Goal: Use online tool/utility: Use online tool/utility

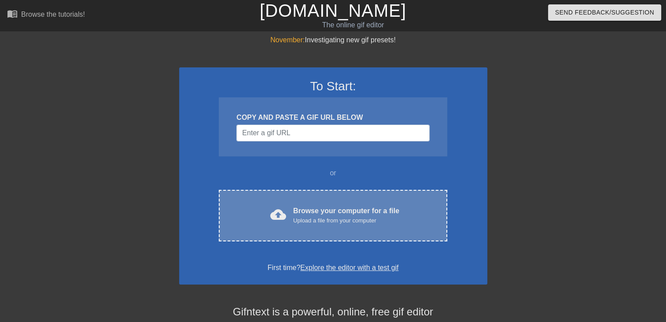
click at [367, 196] on div "cloud_upload Browse your computer for a file Upload a file from your computer C…" at bounding box center [333, 215] width 228 height 51
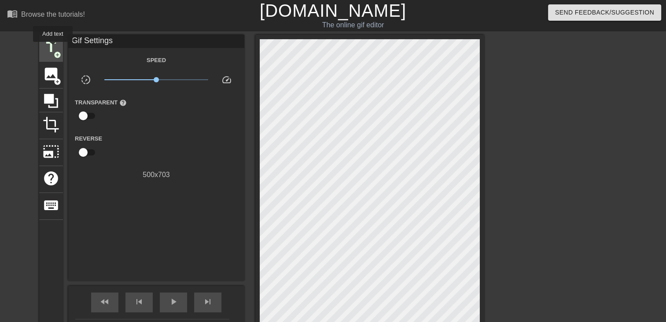
click at [53, 48] on span "title" at bounding box center [51, 47] width 17 height 17
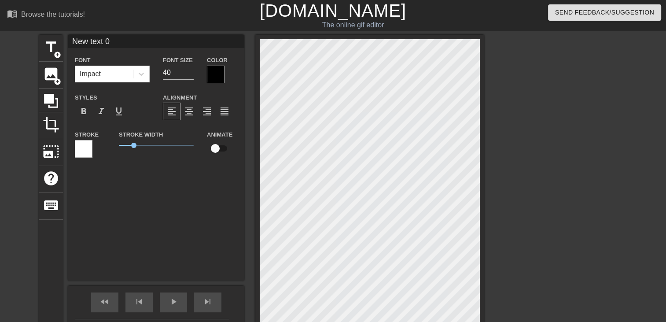
scroll to position [1, 2]
type input "New text"
type textarea "New text"
type input "New text"
type textarea "New text"
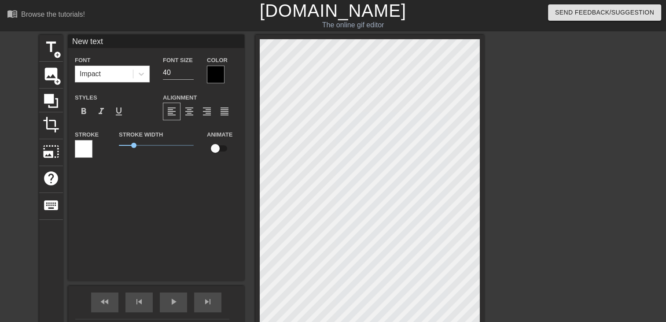
type input "New tex"
type textarea "New tex"
type input "New te"
type textarea "New te"
type input "New t"
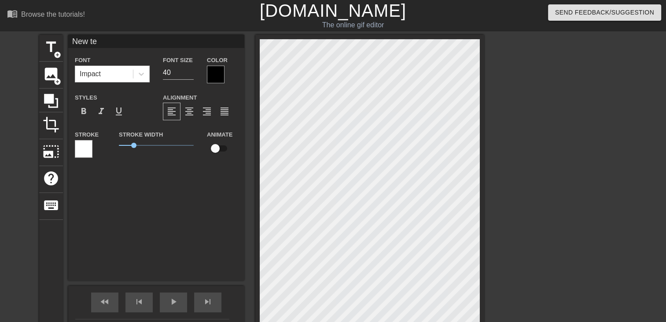
type textarea "New t"
type input "New"
type textarea "New"
type input "New"
type textarea "New"
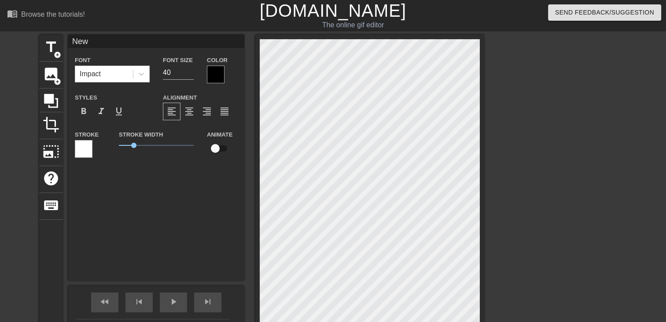
type input "Ne"
type textarea "Ne"
type input "N"
type textarea "N"
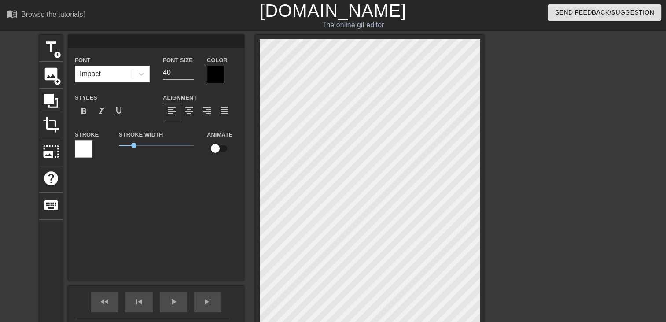
type input "J"
type textarea "J"
type input "JE"
type textarea "JE"
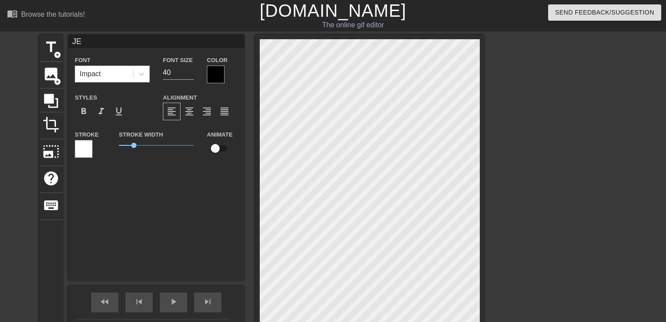
type input "JE"
type textarea "JE"
type input "JE"
type textarea "JE"
type input "J"
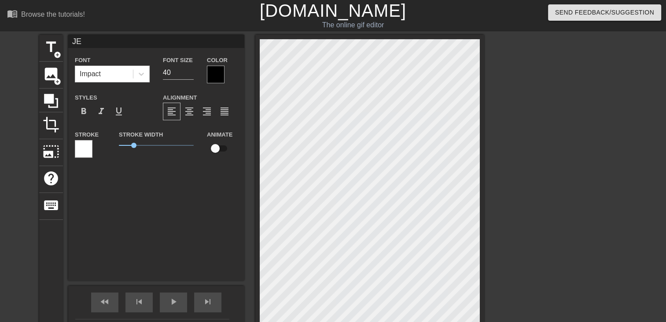
type textarea "J"
type input "Je"
type textarea "Je"
type input "Je"
type textarea "Je"
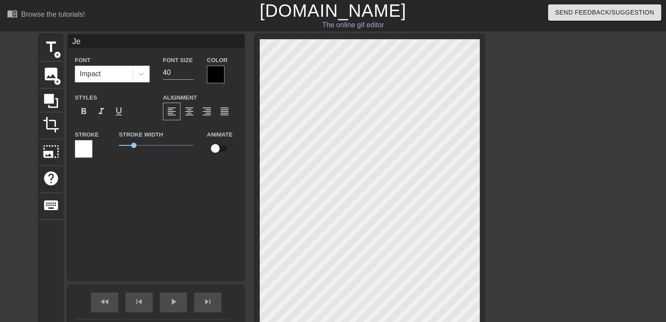
type input "Je p"
type textarea "Je p"
type input "Je pr"
type textarea "Je pr"
type input "Je pre"
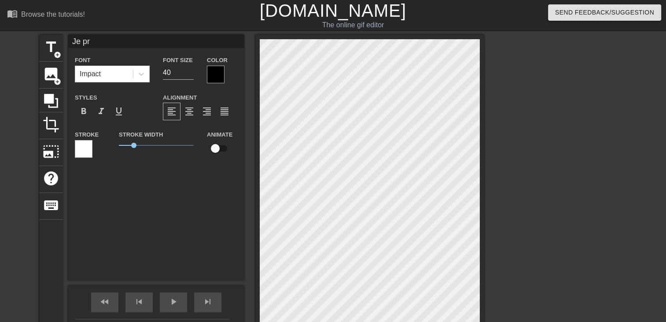
type textarea "Je pre"
type input "Je pren"
type textarea "Je pren"
type input "Je prend"
type textarea "Je prend"
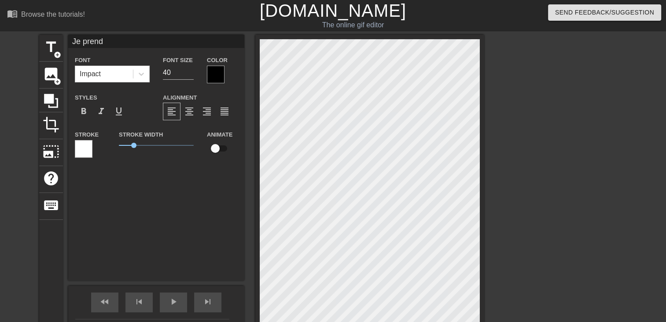
type input "Je prend"
type textarea "Je prend"
type input "Je prend u"
type textarea "Je prend u"
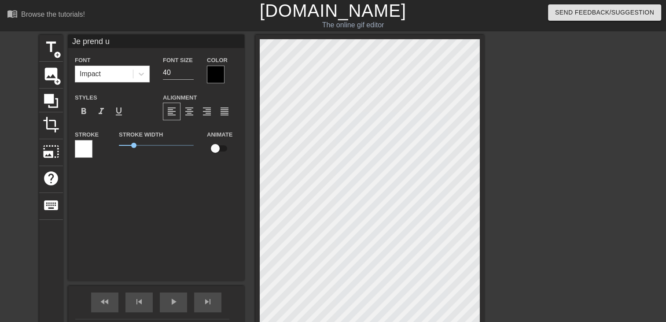
type input "Je prend u"
type textarea "Je prend u"
type input "Je prend u"
type textarea "Je prend u"
type input "Je prend un"
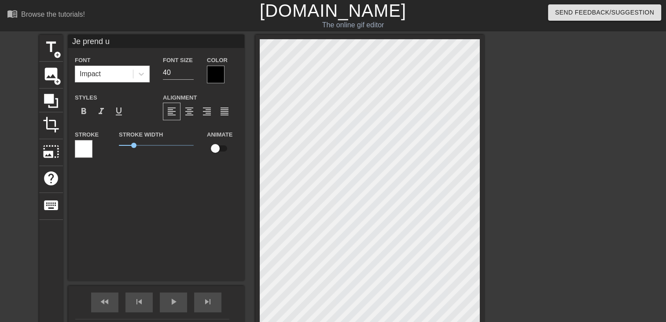
type textarea "Je prend un"
type input "Je prend un"
type textarea "Je prend un"
type input "Je prend un s"
type textarea "Je prend un s"
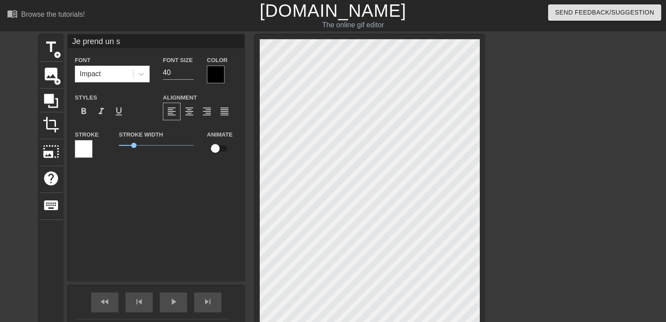
type input "Je prend un so"
type textarea "Je prend un so"
type input "Je prend un sou"
type textarea "Je prend un sou"
type input "Je prend un souv"
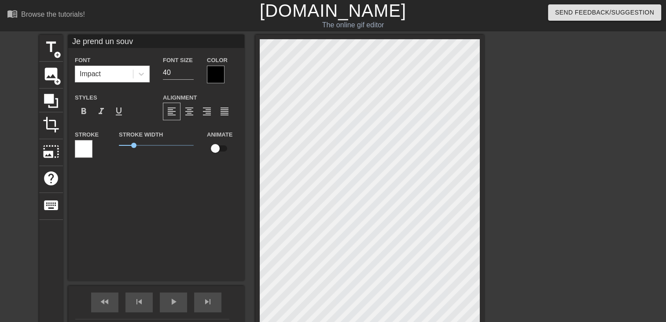
type textarea "Je prend un souv"
type input "Je prend un souve"
type textarea "Je prend un souve"
type input "Je prend un souven"
type textarea "Je prend un souven"
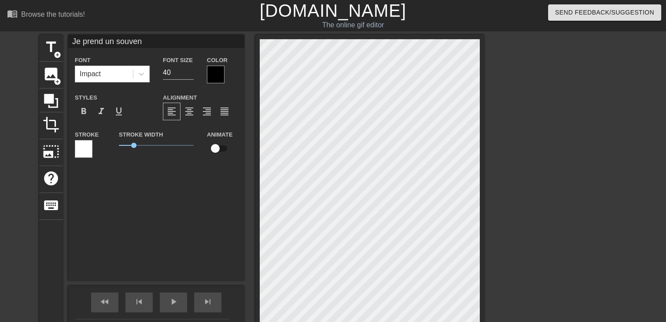
type input "Je prend un souveni"
type textarea "Je prend un souveni"
type input "Je prend un souvenir"
type textarea "Je prend un souvenir"
type input "Je prend un souvenir"
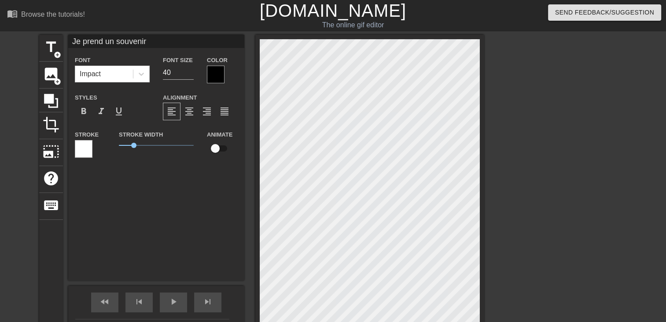
type textarea "Je prend un souvenir"
type input "Je prend un souvenirc"
type textarea "Je prend un souvenir c"
type input "Je prend un souvenirc'"
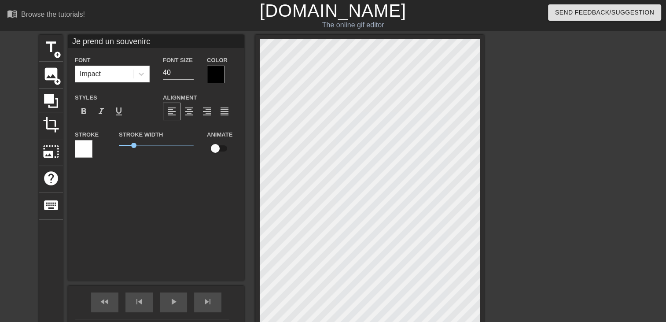
type textarea "Je prend un souvenir c'"
type input "Je prend un souvenirc'e"
type textarea "Je prend un souvenir c'e"
type input "Je prend un souvenirc'es"
type textarea "Je prend un souvenir c'es"
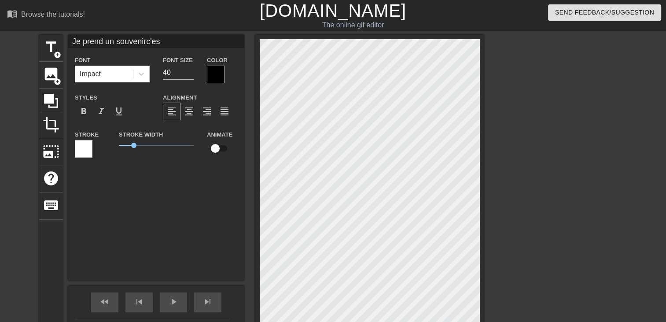
type input "Je prend un souvenirc'est"
type textarea "Je prend un souvenir c'est"
type input "Je prend un souvenirc'est"
type textarea "Je prend un souvenir c'est"
type input "Je prend un souvenirc'est p"
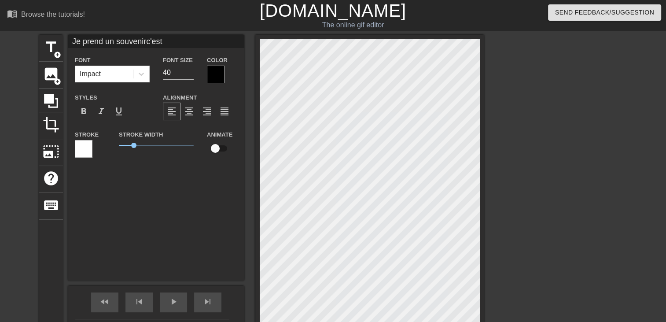
type textarea "Je prend un souvenir c'est p"
type input "Je prend un souvenirc'est pa"
type textarea "Je prend un souvenir c'est pa"
type input "Je prend un souvenirc'est pa"
type textarea "Je prend un souvenir c'est pa"
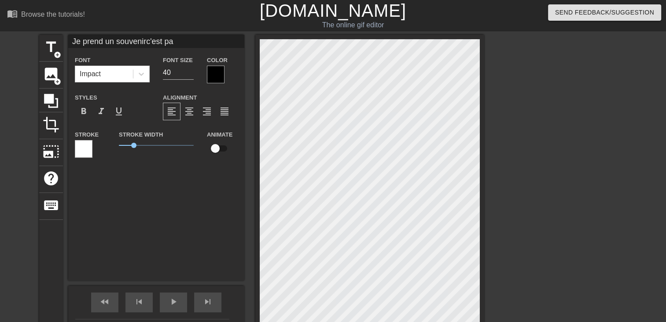
scroll to position [1, 2]
type input "Je prend un souvenirc'est pa"
type textarea "Je prend un souvenir c'est pa"
type input "Je prend un souvenirc'est pas"
type textarea "Je prend un souvenir c'est pas"
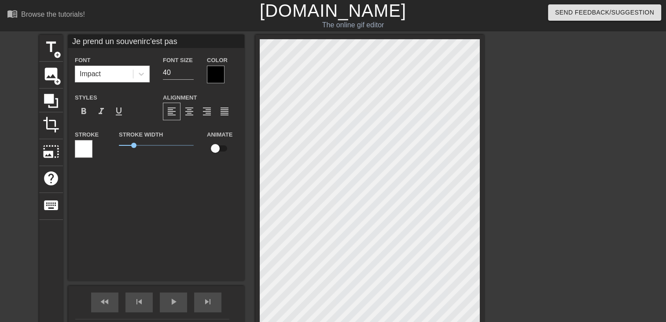
type input "Je prend un souvenirc'est pas"
type textarea "Je prend un souvenir c'est pas"
type input "Je prend un souvenirc'est pas t"
type textarea "Je prend un souvenir c'est pas t"
type input "Je prend un souvenirc'est pas to"
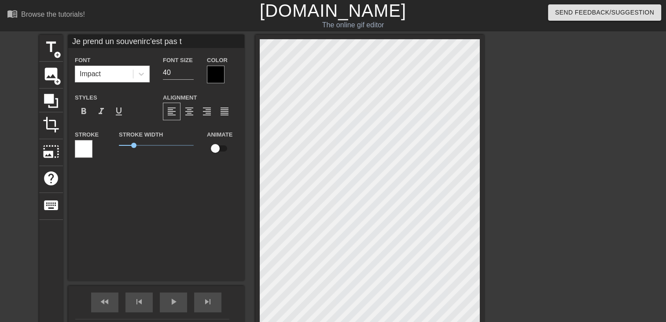
type textarea "Je prend un souvenir c'est pas to"
type input "Je prend un souvenirc'est pas tou"
type textarea "Je prend un souvenir c'est pas tou"
type input "Je prend un souvenirc'est pas tout"
type textarea "Je prend un souvenir c'est pas tout"
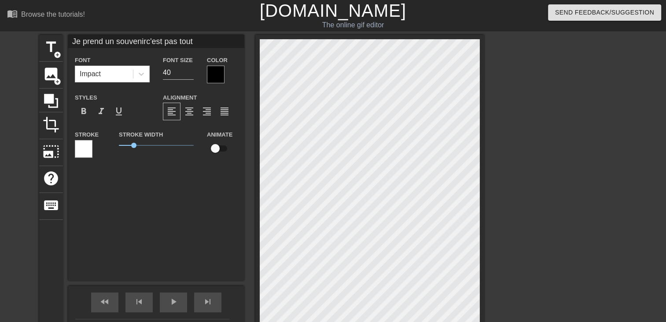
type input "Je prend un souvenirc'est pas tout"
type textarea "Je prend un souvenir c'est pas tout"
type input "Je prend un souvenirc'est pas tout l"
type textarea "Je prend un souvenir c'est pas tout l"
type input "Je prend un souvenirc'est pas tout le"
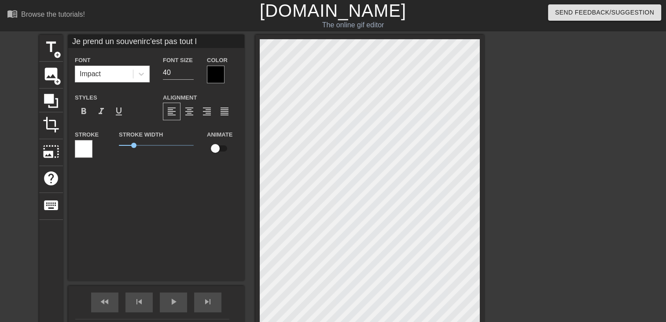
type textarea "Je prend un souvenir c'est pas tout le"
type input "Je prend un souvenirc'est pas tout les"
type textarea "Je prend un souvenir c'est pas tout les"
type input "Je prend un souvenirc'est pas tout les"
type textarea "Je prend un souvenir c'est pas tout les"
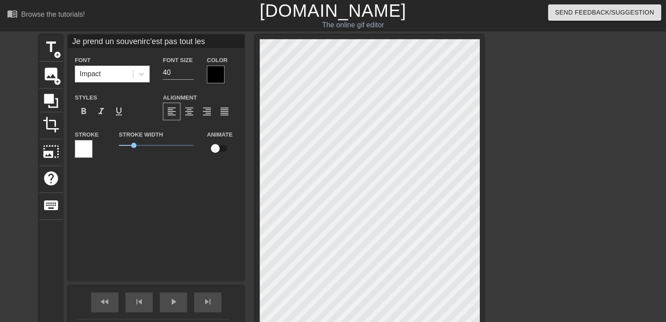
type input "Je prend un souvenirc'est pas tout les j"
type textarea "Je prend un souvenir c'est pas tout les j"
type input "Je prend un souvenirc'est pas tout les jo"
type textarea "Je prend un souvenir c'est pas tout les jo"
type input "Je prend un souvenirc'est pas tout les jou"
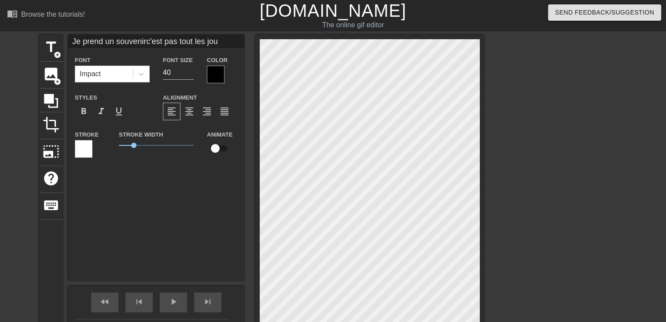
type textarea "Je prend un souvenir c'est pas tout les jou"
type input "Je prend un souvenirc'est pas tout les jour"
type textarea "Je prend un souvenir c'est pas tout les jour"
type input "Je prend un souvenirc'est pas tout les jours"
type textarea "Je prend un souvenir c'est pas tout les jours"
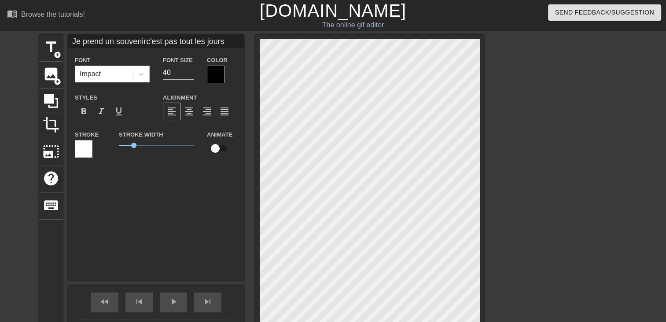
type input "Je prend un souvenirc'est pas tout les jours"
type textarea "Je prend un souvenir c'est pas tout les jours"
type input "Je prend un souvenirc'est pas tout les joursq"
type textarea "Je prend un souvenir c'est pas tout les jours q"
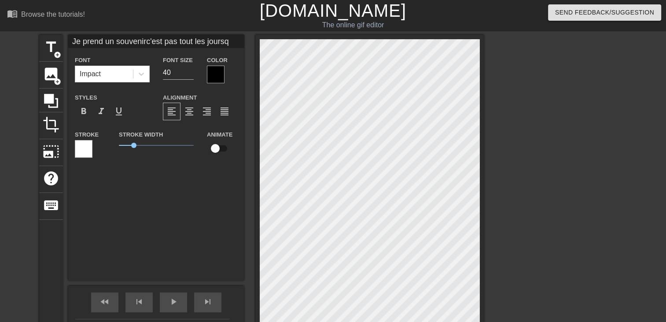
type input "Je prend un souvenirc'est pas tout les joursqu"
type textarea "Je prend un souvenir c'est pas tout les jours qu"
type input "Je prend un souvenirc'est pas tout les joursqu'"
type textarea "Je prend un souvenir c'est pas tout les jours qu'"
type input "Je prend un souvenirc'est pas tout les joursqu'u"
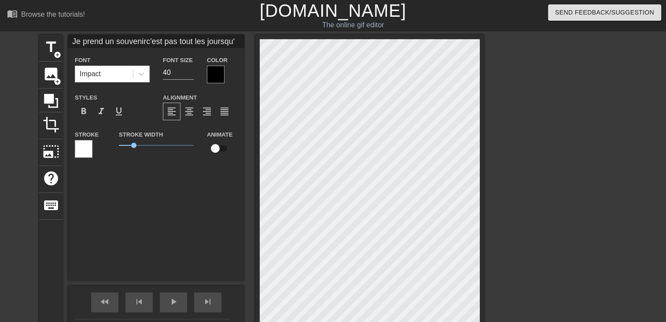
type textarea "Je prend un souvenir c'est pas tout les jours qu'u"
type input "Je prend un souvenirc'est pas tout les joursqu'un"
type textarea "Je prend un souvenir c'est pas tout les jours qu'un"
type input "Je prend un souvenirc'est pas tout les joursqu'un"
type textarea "Je prend un souvenir c'est pas tout les jours qu'un"
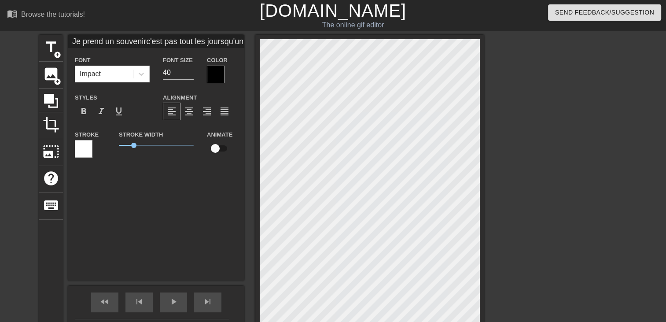
scroll to position [2, 1]
type input "Je prend un souvenirc'est pas tout les joursqu'un c"
type textarea "Je prend un souvenir c'est pas tout les jours qu'un c"
type input "Je prend un souvenirc'est pas tout les joursqu'un ch"
type textarea "Je prend un souvenir c'est pas tout les jours qu'un ch"
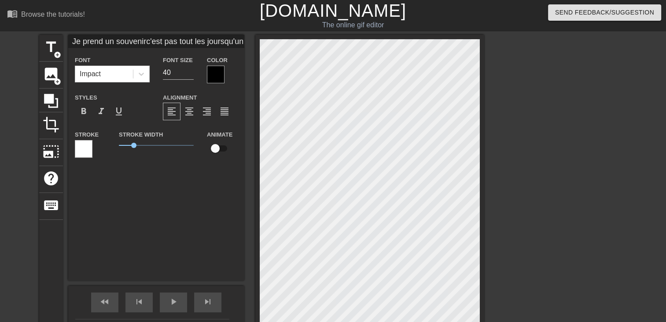
type input "Je prend un souvenirc'est pas tout les joursqu'un cha"
type textarea "Je prend un souvenir c'est pas tout les jours qu'un cha"
type input "Je prend un souvenirc'est pas tout les joursqu'un cham"
type textarea "Je prend un souvenir c'est pas tout les jours qu'un cham"
type input "Je prend un souvenirc'est pas tout les joursqu'un champ"
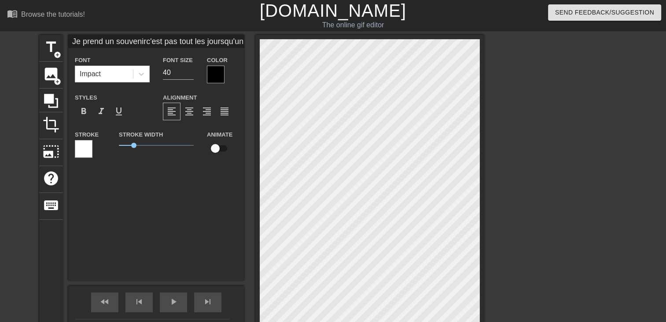
type textarea "Je prend un souvenir c'est pas tout les jours qu'un champ"
type input "Je prend un souvenirc'est pas tout les joursqu'un champi"
type textarea "Je prend un souvenir c'est pas tout les jours qu'un champi"
type input "Je prend un souvenirc'est pas tout les joursqu'un champio"
type textarea "Je prend un souvenir c'est pas tout les jours qu'un champio"
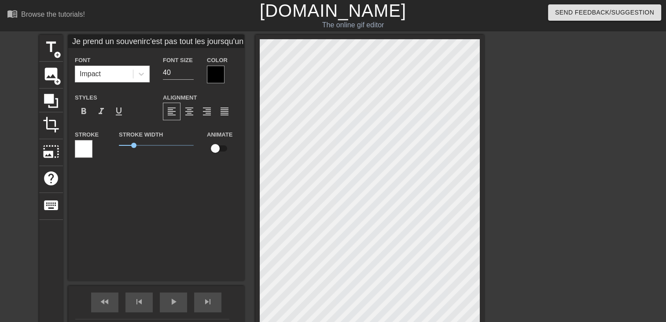
type input "Je prend un souvenirc'est pas tout les joursqu'un champion"
type textarea "Je prend un souvenir c'est pas tout les jours qu'un champion"
type input "Je prend un souvenirc'est pas tout les joursqu'un champion"
type textarea "Je prend un souvenir c'est pas tout les jours qu'un champion"
type input "Je prend un souvenirc'est pas tout les joursqu'un champion d"
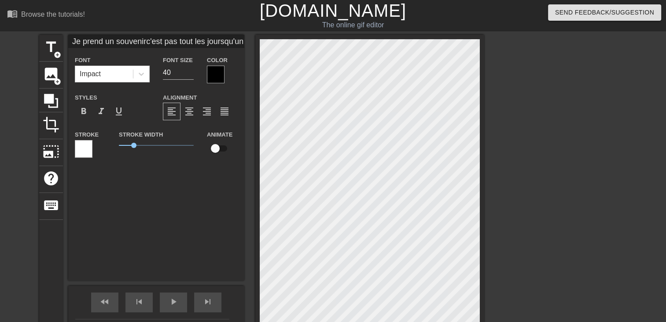
type textarea "Je prend un souvenir c'est pas tout les jours qu'un champion d"
type input "Je prend un souvenirc'est pas tout les joursqu'un champion du"
type textarea "Je prend un souvenir c'est pas tout les jours qu'un champion du"
type input "Je prend un souvenirc'est pas tout les joursqu'un champion du"
type textarea "Je prend un souvenir c'est pas tout les jours qu'un champion du"
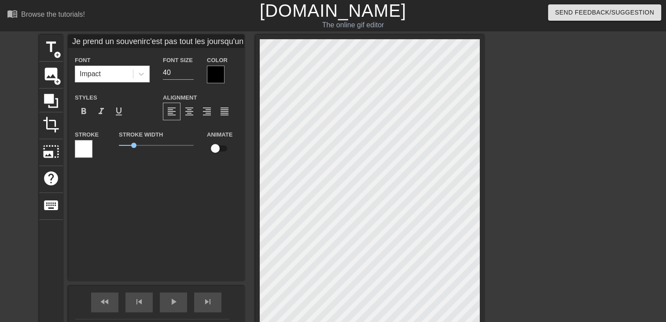
type input "Je prend un souvenirc'est pas tout les joursqu'un champion du m"
type textarea "Je prend un souvenir c'est pas tout les jours qu'un champion du m"
type input "Je prend un souvenirc'est pas tout les joursqu'un champion du mo"
type textarea "Je prend un souvenir c'est pas tout les jours qu'un champion du mo"
type input "Je prend un souvenirc'est pas tout les joursqu'un champion du mon"
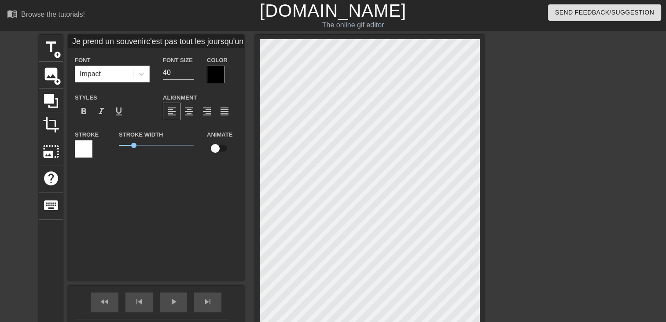
type textarea "Je prend un souvenir c'est pas tout les jours qu'un champion du mon"
type input "Je prend un souvenirc'est pas tout les joursqu'un champion du mond"
type textarea "Je prend un souvenir c'est pas tout les jours qu'un champion du mond"
type input "Je prend un souvenirc'est pas tout les joursqu'un champion du monde"
type textarea "Je prend un souvenir c'est pas tout les jours qu'un champion du monde"
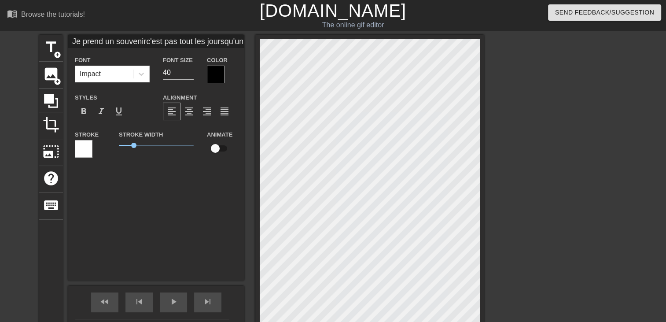
type input "Je prend un souvenirc'est pas tout les joursqu'un champion du monde"
type textarea "Je prend un souvenir c'est pas tout les jours qu'un champion du monde"
type input "Je prend un souvenirc'est pas tout les joursqu'un champion du monde"
type textarea "Je prend un souvenir c'est pas tout les jours qu'un champion du monde"
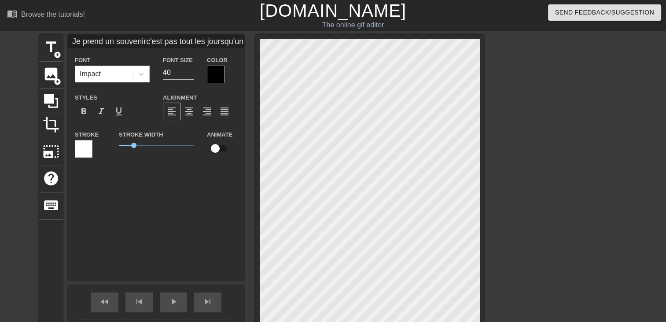
type input "Je prend un souvenirc'est pas tout les joursqu'un champion du monde m"
type textarea "Je prend un souvenir c'est pas tout les jours qu'un champion du monde m"
type input "Je prend un souvenirc'est pas tout les joursqu'un champion du monde m'"
type textarea "Je prend un souvenir c'est pas tout les jours qu'un champion du monde m'"
type input "Je prend un souvenirc'est pas tout les joursqu'un champion du monde m'i"
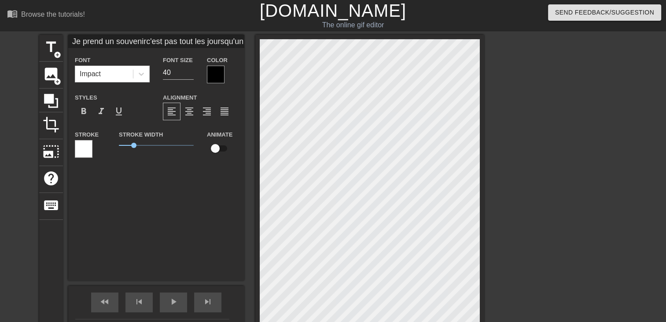
type textarea "Je prend un souvenir c'est pas tout les jours qu'un champion du monde m'i"
type input "Je prend un souvenirc'est pas tout les joursqu'un champion du monde m'in"
type textarea "Je prend un souvenir c'est pas tout les jours qu'un champion du monde m'in"
type input "Je prend un souvenirc'est pas tout les joursqu'un champion du monde m'inv"
type textarea "Je prend un souvenir c'est pas tout les jours qu'un champion du monde m'inv"
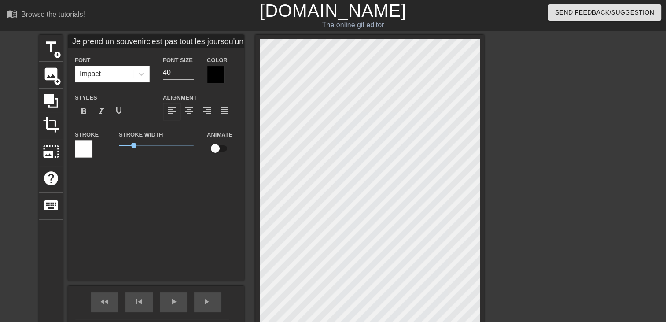
type input "Je prend un souvenirc'est pas tout les joursqu'un champion du monde m'invi"
type textarea "Je prend un souvenir c'est pas tout les jours qu'un champion du monde m'invi"
type input "Je prend un souvenirc'est pas tout les joursqu'un champion du monde m'invit"
type textarea "Je prend un souvenir c'est pas tout les jours qu'un champion du monde m'invit"
type input "Je prend un souvenirc'est pas tout les joursqu'un champion du monde m'invite"
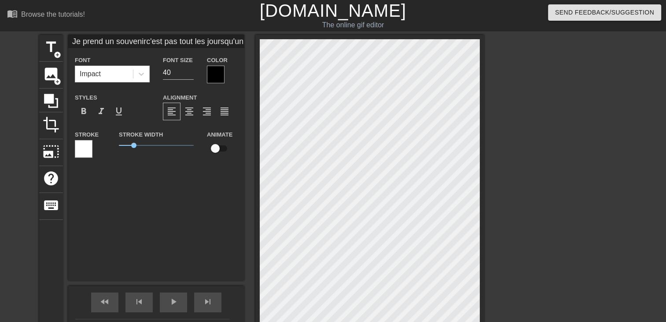
type textarea "Je prend un souvenir c'est pas tout les jours qu'un champion du monde m'invite"
type input "Je prend un souvenirc'est pas tout les joursqu'un champion du monde m'invite"
type textarea "Je prend un souvenir c'est pas tout les jours qu'un champion du monde m'invite"
type input "Je prend un souvenirc'est pas tout les joursqu'un champion du monde m'invite c"
type textarea "Je prend un souvenir c'est pas tout les jours qu'un champion du monde m'invite c"
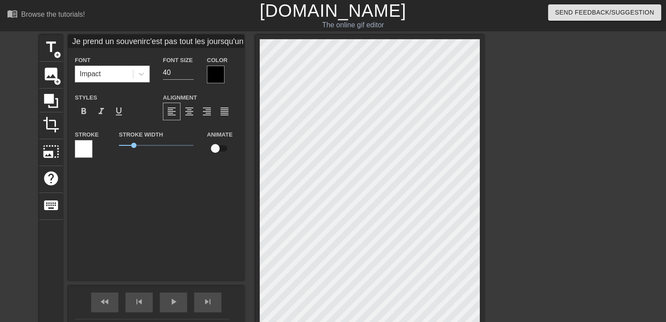
type input "Je prend un souvenirc'est pas tout les joursqu'un champion du monde m'invite ch"
type textarea "Je prend un souvenir c'est pas tout les jours qu'un champion du monde m'invite …"
click at [216, 74] on div at bounding box center [216, 75] width 18 height 18
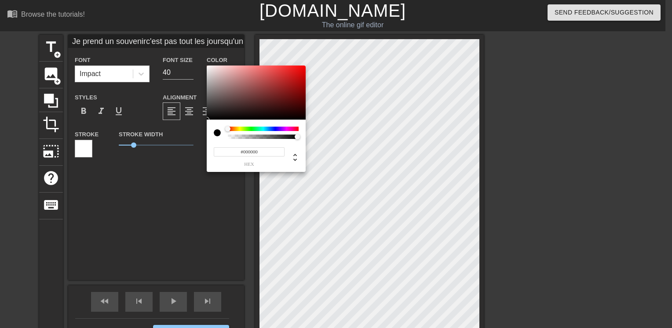
click at [268, 130] on div at bounding box center [263, 129] width 71 height 4
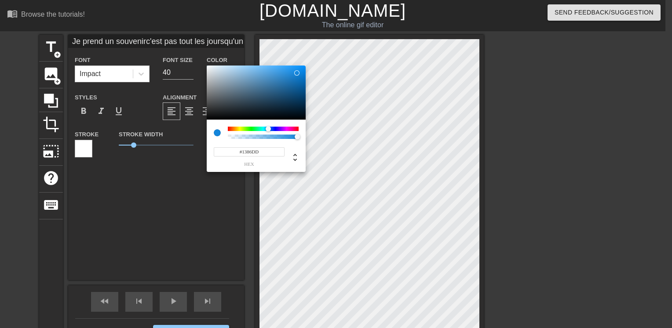
click at [297, 73] on div at bounding box center [256, 93] width 99 height 55
click at [275, 130] on div at bounding box center [263, 129] width 71 height 4
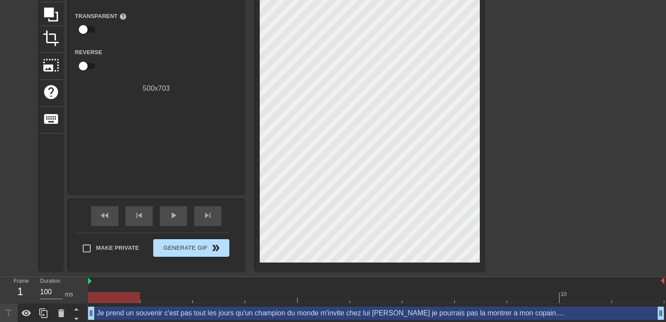
scroll to position [89, 0]
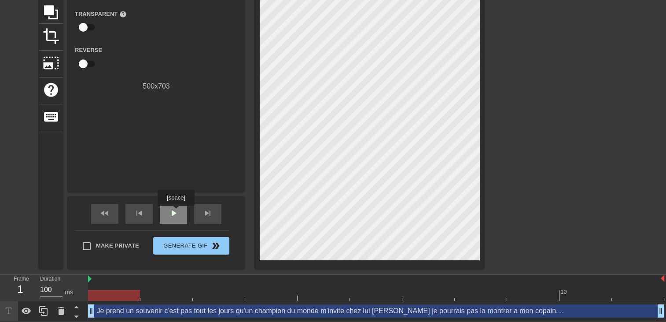
click at [176, 212] on span "play_arrow" at bounding box center [173, 213] width 11 height 11
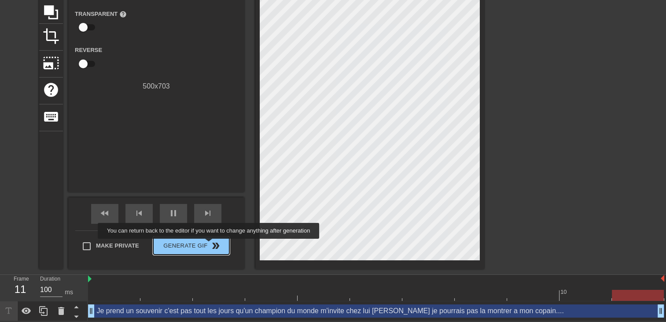
click at [210, 245] on span "double_arrow" at bounding box center [215, 245] width 11 height 11
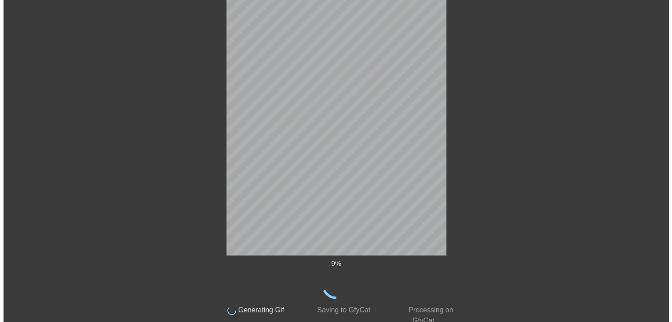
scroll to position [0, 0]
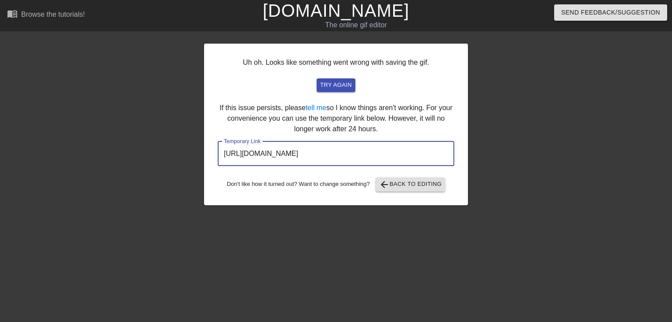
drag, startPoint x: 433, startPoint y: 150, endPoint x: 88, endPoint y: 153, distance: 344.9
click at [93, 153] on div "Uh oh. Looks like something went wrong with saving the gif. try again If this i…" at bounding box center [336, 167] width 672 height 264
click at [361, 15] on link "[DOMAIN_NAME]" at bounding box center [336, 10] width 146 height 19
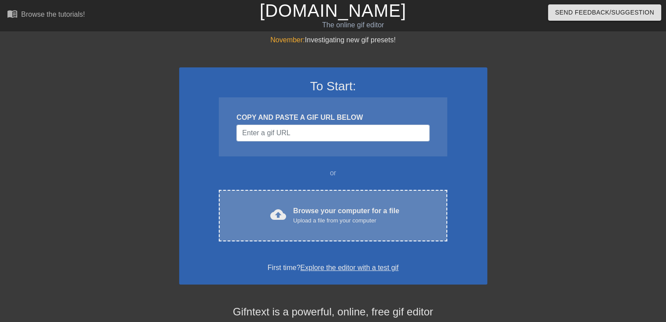
click at [373, 205] on div "Browse your computer for a file Upload a file from your computer" at bounding box center [346, 214] width 106 height 19
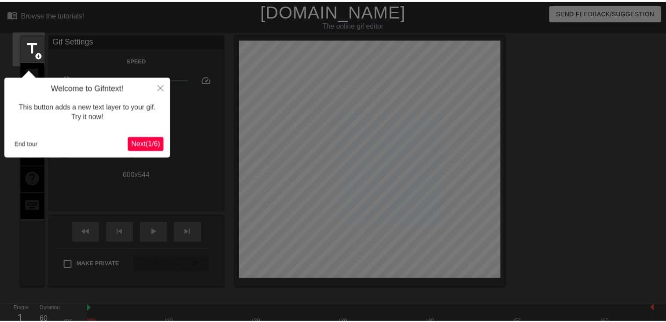
scroll to position [21, 0]
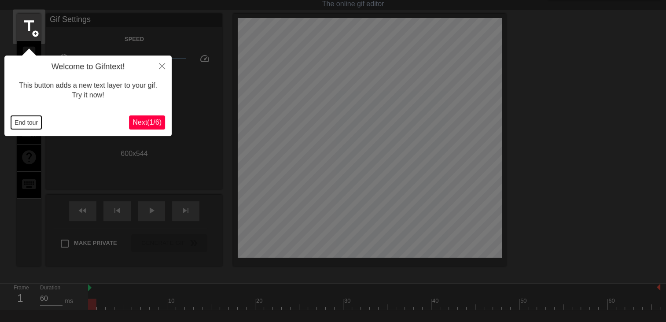
click at [16, 126] on button "End tour" at bounding box center [26, 122] width 30 height 13
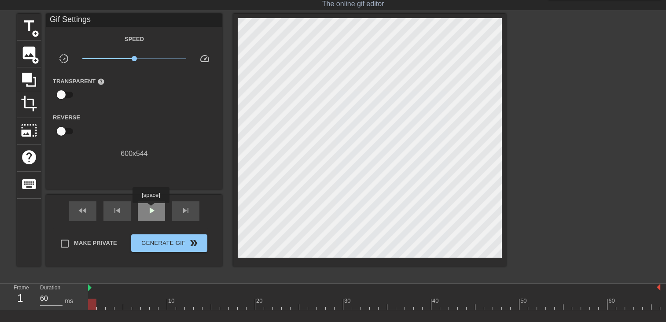
click at [150, 209] on span "play_arrow" at bounding box center [151, 210] width 11 height 11
click at [38, 30] on span "add_circle" at bounding box center [35, 33] width 7 height 7
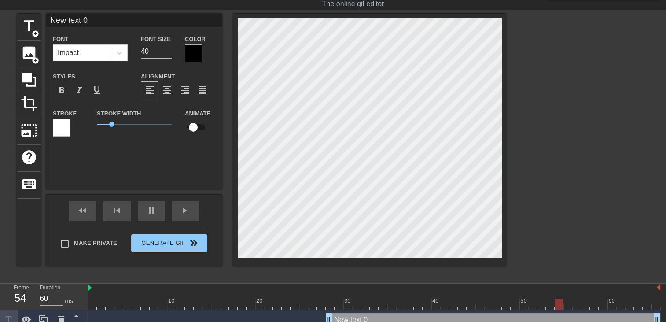
scroll to position [1, 2]
type input "New text"
type textarea "New text"
type input "New text"
type textarea "New text"
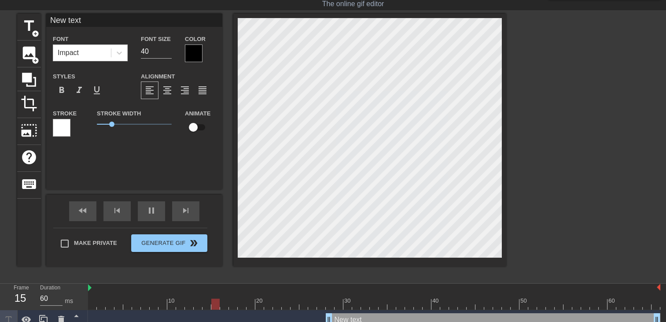
type input "New tex"
type textarea "New tex"
type input "New te"
type textarea "New te"
type input "New t"
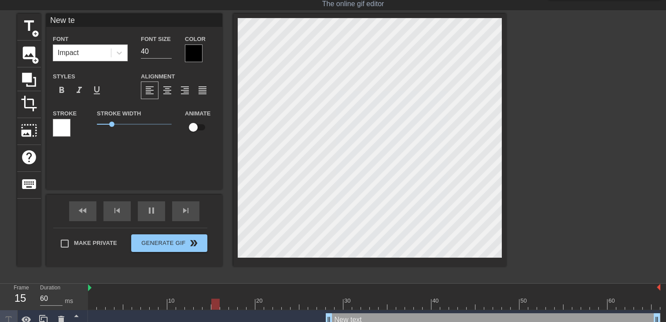
type textarea "New t"
type input "New"
type textarea "New"
type input "New"
type textarea "New"
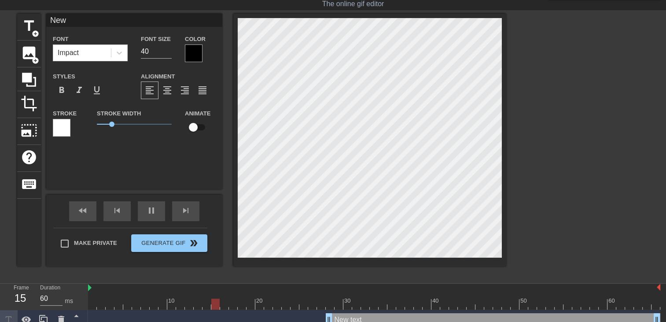
type input "Ne"
type textarea "Ne"
type input "N"
type textarea "N"
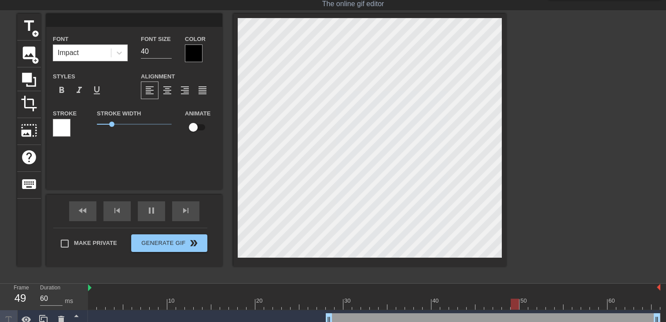
type input "o"
type textarea "o"
type input "oo"
type textarea "oo"
type input "ooo"
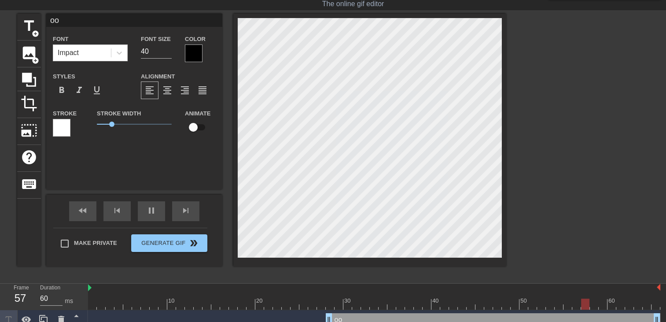
type textarea "ooo"
type input "oooo"
type textarea "oooo"
type input "ooooo"
type textarea "ooooo"
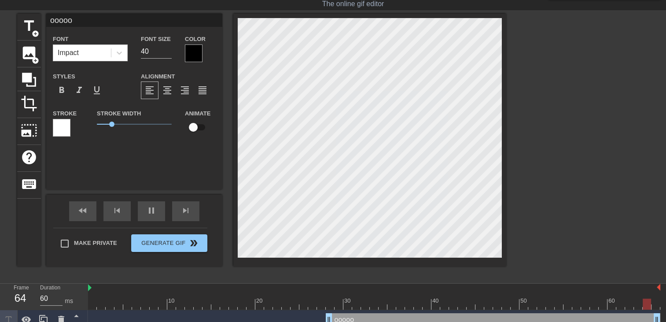
type input "oooooo"
type textarea "oooooo"
type input "ooooooh"
type textarea "ooooooh"
type input "ooooooh"
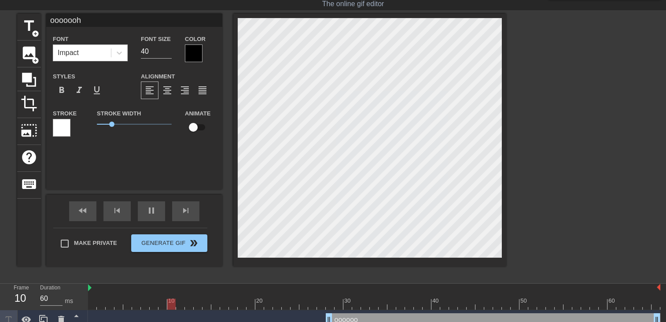
type textarea "ooooooh"
type input "ooooooh m"
type textarea "ooooooh m"
type input "ooooooh me"
type textarea "ooooooh me"
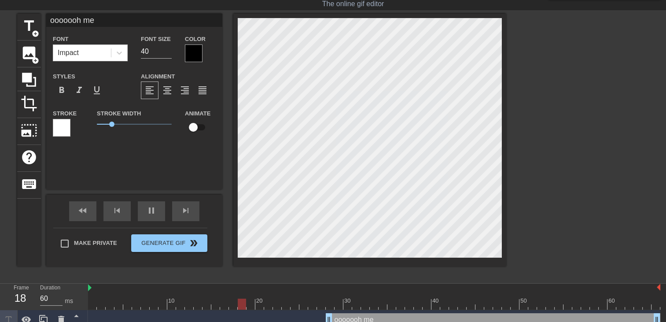
type input "ooooooh mer"
type textarea "ooooooh mer"
type input "ooooooh merd"
type textarea "ooooooh merd"
type input "ooooooh merde"
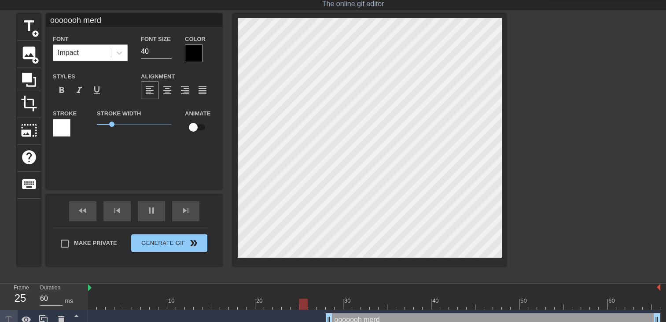
type textarea "ooooooh merde"
type input "ooooooh merde"
type textarea "ooooooh merde"
type input "ooooooh merde c"
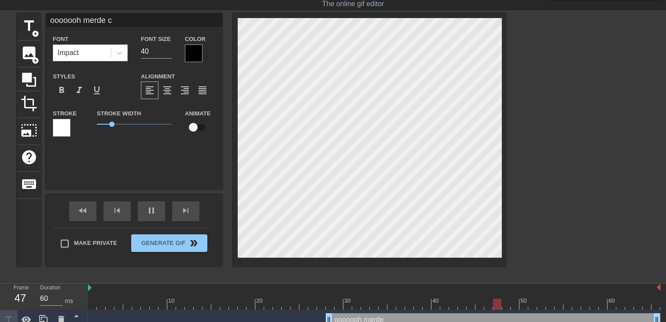
type textarea "ooooooh merde c"
type input "ooooooh merde ch"
type textarea "ooooooh merde ch"
type input "ooooooh merde che"
type textarea "ooooooh merde che"
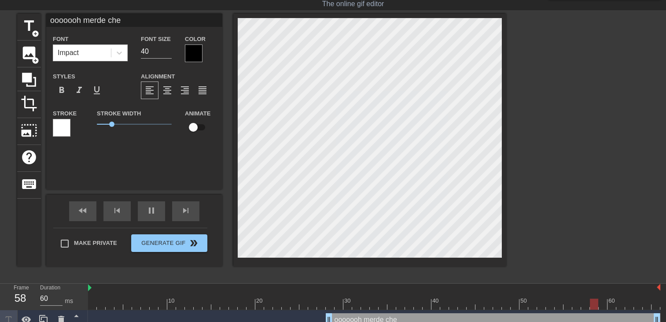
type input "ooooooh merde cher"
type textarea "ooooooh merde cher"
type input "ooooooh merde cheri"
type textarea "ooooooh merde cheri"
type input "ooooooh merde cheri"
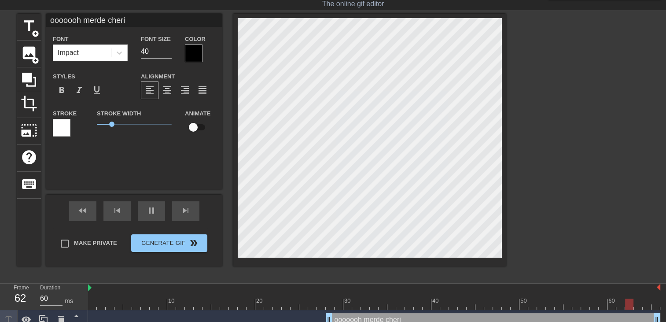
type textarea "ooooooh merde cheri"
type input "ooooooh merde cheri"
type textarea "ooooooh merde cheri"
type input "ooooooh merde cheri t"
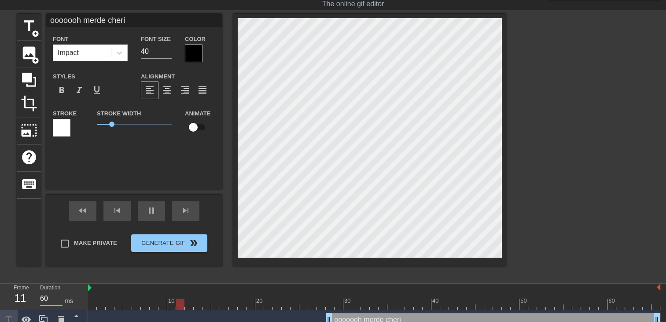
type textarea "ooooooh merde cheri t"
type input "ooooooh merde cheri tu"
type textarea "ooooooh merde cheri tu"
type input "ooooooh merde cheri tu"
type textarea "ooooooh merde cheri tu"
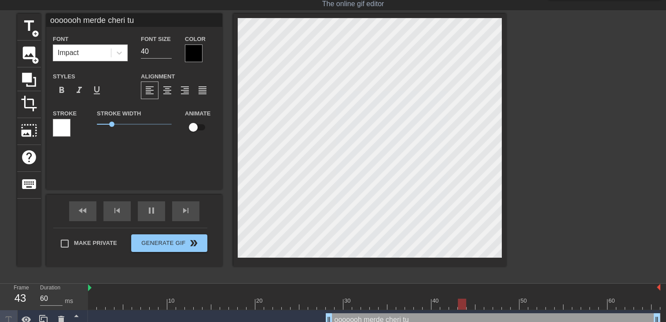
type input "ooooooh merde cheri tu j"
type textarea "ooooooh merde cheri tu j"
type input "ooooooh merde cheri tu jo"
type textarea "ooooooh merde cheri tu jo"
type input "ooooooh merde cheri tu jou"
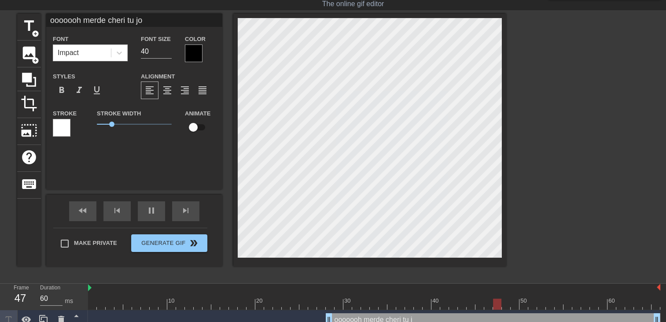
type textarea "ooooooh merde cheri tu jou"
type input "ooooooh merde cheri tu joui"
type textarea "ooooooh merde cheri tu joui"
type input "ooooooh merde cheri tu jouis"
type textarea "ooooooh merde cheri tu jouis"
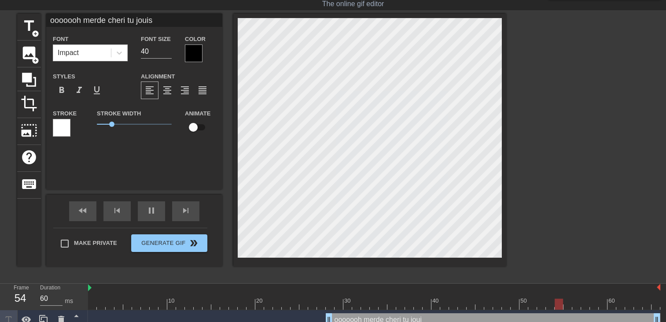
type input "ooooooh merde cheri tu jouis"
type textarea "ooooooh merde cheri tu jouis"
type input "ooooooh merde cheri tu jouis d"
type textarea "ooooooh merde cheri tu jouis d"
type input "ooooooh merde cheri tu jouis de"
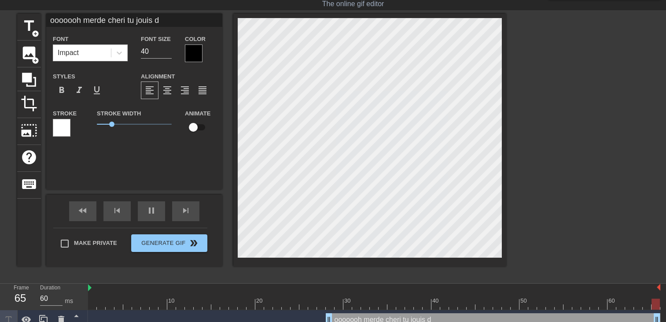
type textarea "ooooooh merde cheri tu jouis de"
type input "ooooooh merde cheri tu jouis dej"
type textarea "ooooooh merde cheri tu jouis dej"
type input "ooooooh merde cheri tu jouis deja"
type textarea "ooooooh merde cheri tu jouis deja"
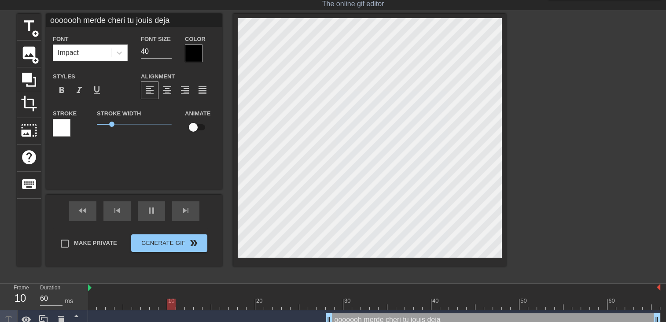
type input "ooooooh merde cheri tu jouis deja"
type textarea "ooooooh merde cheri tu jouis deja"
type input "ooooooh merde cheri tu jouis deja j"
type textarea "ooooooh merde cheri tu jouis deja j"
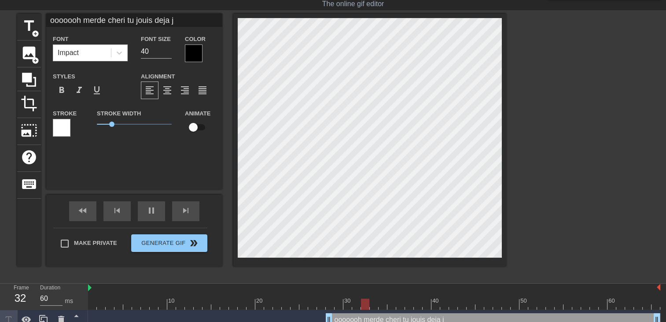
type input "ooooooh merde cheri tu jouis deja j'"
type textarea "ooooooh merde cheri tu jouis deja j'"
type input "ooooooh merde cheri tu jouis deja j'a"
type textarea "ooooooh merde cheri tu jouis deja j'a"
type input "ooooooh merde cheri tu jouis deja j'ai"
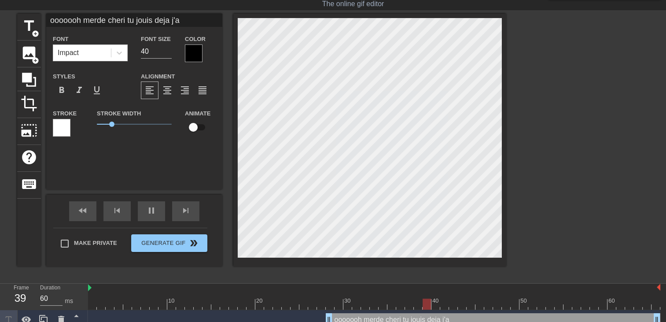
type textarea "ooooooh merde cheri tu jouis deja j'ai"
type input "ooooooh merde cheri tu jouis deja j'ai"
type textarea "ooooooh merde cheri tu jouis deja j'ai"
type input "ooooooh merde cheri tu jouis deja j'ai m"
type textarea "ooooooh merde cheri tu jouis deja j'ai m"
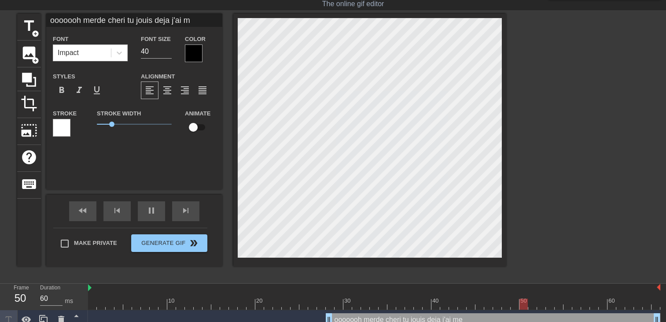
type input "ooooooh merde cheri tu jouis deja j'ai me"
type textarea "ooooooh merde cheri tu jouis deja j'ai me"
type input "ooooooh merde cheri tu jouis deja j'ai mem"
type textarea "ooooooh merde cheri tu jouis deja j'ai mem"
type input "ooooooh merde cheri tu jouis deja j'ai meme"
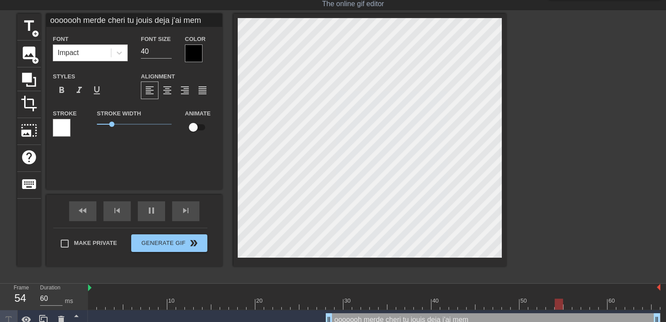
type textarea "ooooooh merde cheri tu jouis deja j'ai meme"
type input "ooooooh merde cheri tu jouis deja j'ai meme"
type textarea "ooooooh merde cheri tu jouis deja j'ai meme"
type input "ooooooh merde cheri tu jouis deja j'ai meme"
type textarea "ooooooh merde cheri tu jouis deja j'ai meme"
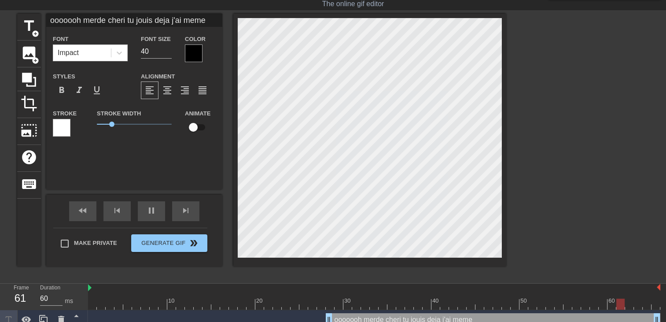
type input "ooooooh merde cheri tu jouis deja j'ai meme p"
type textarea "ooooooh merde cheri tu jouis deja j'ai meme p"
type input "ooooooh merde cheri tu jouis deja j'ai meme pa"
type textarea "ooooooh merde cheri tu jouis deja j'ai meme pa"
type input "ooooooh merde cheri tu jouis deja j'ai meme pas"
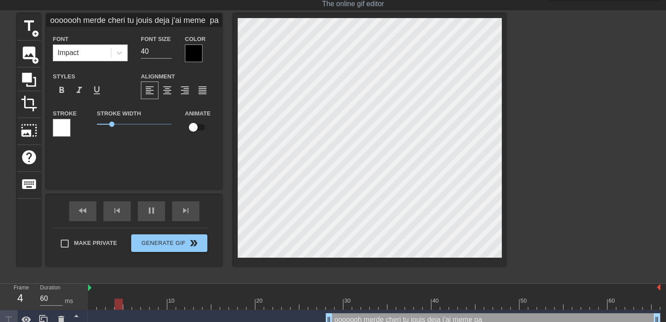
type textarea "ooooooh merde cheri tu jouis deja j'ai meme pas"
type input "ooooooh merde cheri tu jouis deja j'ai meme pas"
type textarea "ooooooh merde cheri tu jouis deja j'ai meme pas"
type input "ooooooh merde cheri tu jouis deja j'ai meme pas"
type textarea "ooooooh merde cheri tu jouis deja j'ai meme pas"
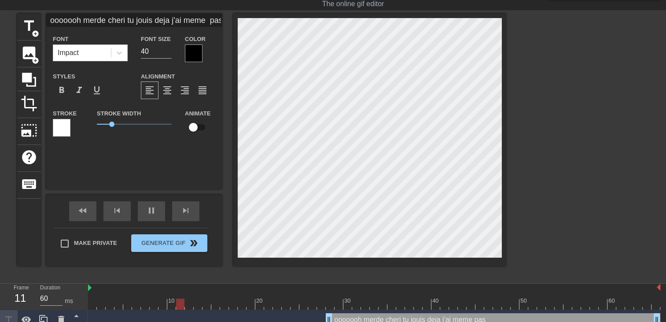
scroll to position [2, 0]
type input "ooooooh merde cheri tu jouis deja j'ai meme pas c"
type textarea "ooooooh merde cheri tu jouis deja j'ai meme pas c"
type input "ooooooh merde cheri tu jouis deja j'ai meme pas co"
type textarea "ooooooh merde cheri tu jouis deja j'ai meme pas co"
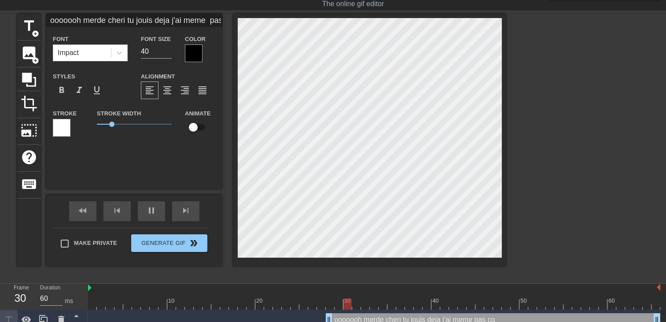
type input "ooooooh merde cheri tu jouis deja j'ai meme pas com"
type textarea "ooooooh merde cheri tu jouis deja j'ai meme pas com"
type input "ooooooh merde cheri tu jouis deja j'ai meme pas comm"
type textarea "ooooooh merde cheri tu jouis deja j'ai meme pas comm"
type input "ooooooh merde cheri tu jouis deja j'ai meme pas comme"
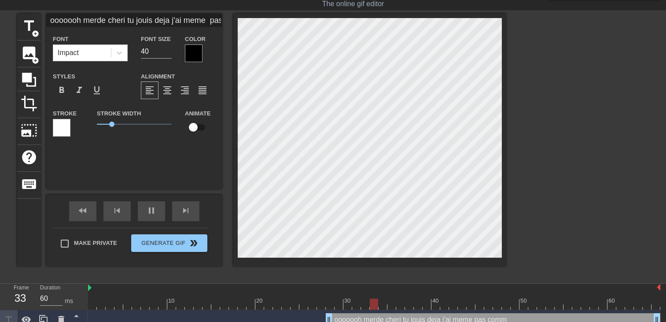
type textarea "ooooooh merde cheri tu jouis deja j'ai meme pas comme"
type input "ooooooh merde cheri tu jouis deja j'ai meme pas commen"
type textarea "ooooooh merde cheri tu jouis deja j'ai meme pas commen"
type input "ooooooh merde cheri tu jouis deja j'ai meme pas commenc"
type textarea "ooooooh merde cheri tu jouis deja j'ai meme pas commenc"
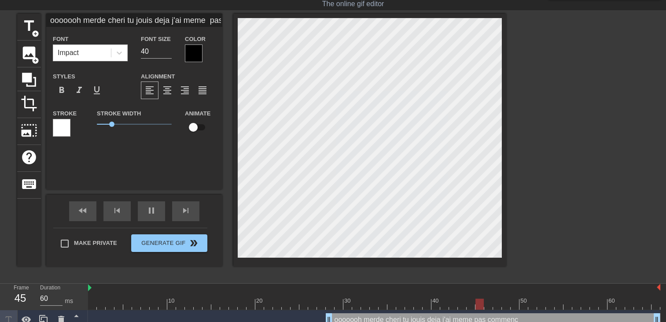
type input "ooooooh merde cheri tu jouis deja j'ai meme pas commence"
type textarea "ooooooh merde cheri tu jouis deja j'ai meme pas commence"
type input "ooooooh merde cheri tu jouis deja j'ai meme pas commence"
type textarea "ooooooh merde cheri tu jouis deja j'ai meme pas commence"
type input "ooooooh merde cheri tu jouis deja j'ai meme pas commence a"
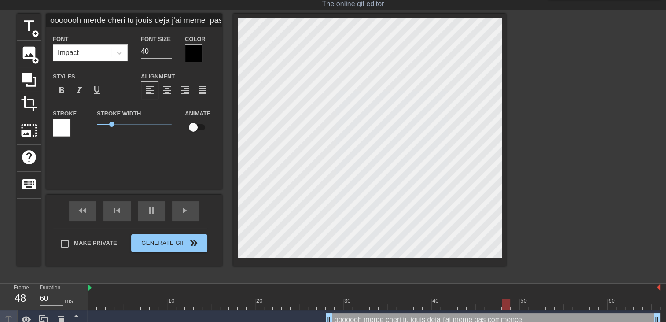
type textarea "ooooooh merde cheri tu jouis deja j'ai meme pas commence a"
type input "ooooooh merde cheri tu jouis deja j'ai meme pas commence a"
type textarea "ooooooh merde cheri tu jouis deja j'ai meme pas commence a"
type input "ooooooh merde cheri tu jouis deja j'ai meme pas commence a t"
type textarea "ooooooh merde cheri tu jouis deja j'ai meme pas commence a t"
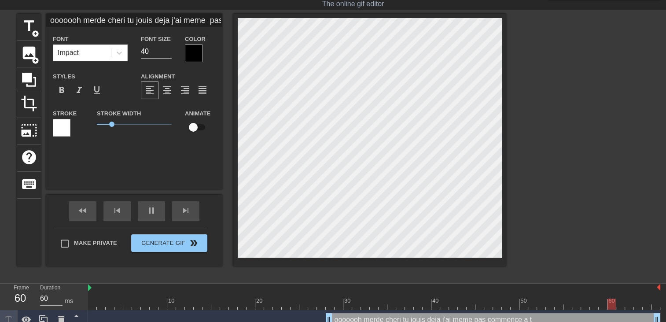
type input "ooooooh merde cheri tu jouis deja j'ai meme pas commence a te"
type textarea "ooooooh merde cheri tu jouis deja j'ai meme pas commence a te"
type input "ooooooh merde cheri tu jouis deja j'ai meme pas commence a te"
type textarea "ooooooh merde cheri tu jouis deja j'ai meme pas commence a te"
type input "ooooooh merde cheri tu jouis deja j'ai meme pas commence a te s"
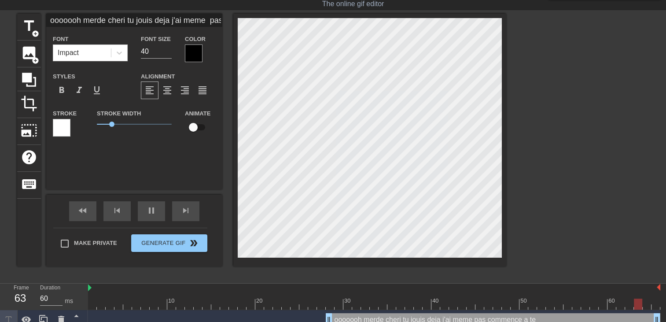
type textarea "ooooooh merde cheri tu jouis deja j'ai meme pas commence a te s"
type input "ooooooh merde cheri tu jouis deja j'ai meme pas commence a te su"
type textarea "ooooooh merde cheri tu jouis deja j'ai meme pas commence a te su"
type input "ooooooh merde cheri tu jouis deja j'ai meme pas commence a te suc"
type textarea "ooooooh merde cheri tu jouis deja j'ai meme pas commence a te suc"
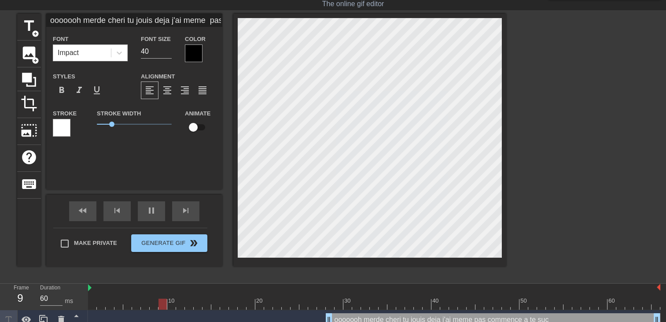
type input "ooooooh merde cheri tu jouis deja j'ai meme pas commence a te suce"
type textarea "ooooooh merde cheri tu jouis deja j'ai meme pas commence a te suce"
type input "ooooooh merde cheri tu jouis deja j'ai meme pas commence a te sucer"
type textarea "ooooooh merde cheri tu jouis deja j'ai meme pas commence a te sucer"
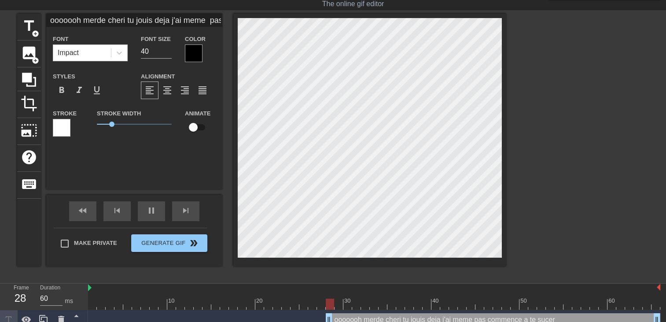
type input "ooooooh merde cheri tu jouis deja j'ai meme pas commence a te sucer."
type textarea "ooooooh merde cheri tu jouis deja j'ai meme pas commence a te sucer."
type input "ooooooh merde cheri tu jouis deja j'ai meme pas commence a te sucer.."
type textarea "ooooooh merde cheri tu jouis deja j'ai meme pas commence a te sucer.."
type input "ooooooh merde cheri tu jouis deja j'ai meme pas commence a te sucer..."
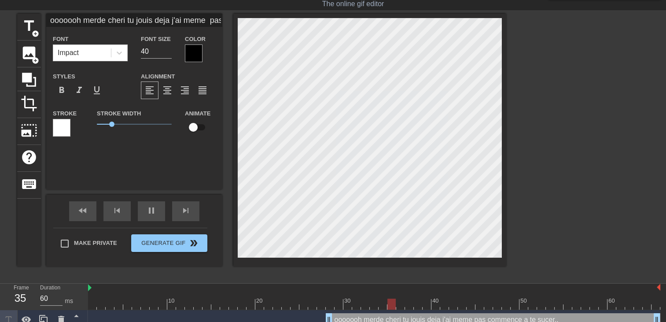
type textarea "ooooooh merde cheri tu jouis deja j'ai meme pas commence a te sucer..."
type input "ooooooh merde cheri tu jouis deja j'ai meme pas commence a te sucer...."
type textarea "ooooooh merde cheri tu jouis deja j'ai meme pas commence a te sucer...."
type input "ooooooh merde cheri tu jouis deja j'ai meme pas commence a te sucer....."
type textarea "ooooooh merde cheri tu jouis deja j'ai meme pas commence a te sucer....."
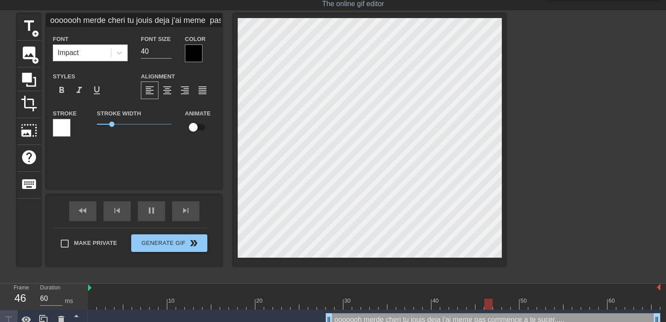
type input "ooooooh merde cheri tu jouis deja j'ai meme pas commence a te sucer....."
type textarea "ooooooh merde cheri tu jouis deja j'ai meme pas commence a te sucer....."
type input "ooooooh merde cheri tu jouis deja j'ai meme pas commence a te sucer..... P"
type textarea "ooooooh merde cheri tu jouis deja j'ai meme pas commence a te sucer..... P"
type input "ooooooh merde cheri tu jouis deja j'ai meme pas commence a te sucer..... PF"
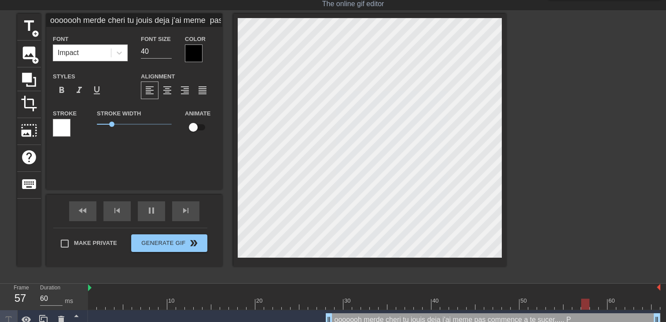
type textarea "ooooooh merde cheri tu jouis deja j'ai meme pas commence a te sucer..... PF"
type input "ooooooh merde cheri tu jouis deja j'ai meme pas commence a te sucer..... PFF"
type textarea "ooooooh merde cheri tu jouis deja j'ai meme pas commence a te sucer..... PFF"
type input "ooooooh merde cheri tu jouis deja j'ai meme pas commence a te sucer..... PFFF"
type textarea "ooooooh merde cheri tu jouis deja j'ai meme pas commence a te sucer..... PFFF"
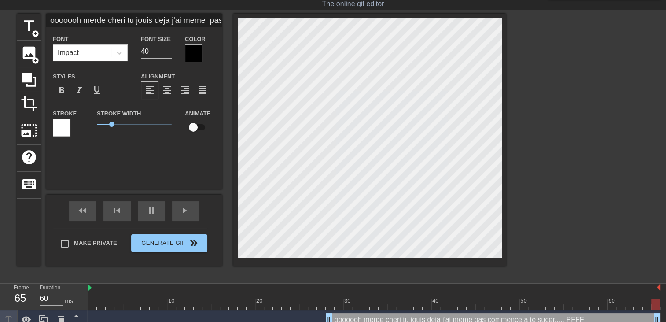
type input "ooooooh merde cheri tu jouis deja j'ai meme pas commence a te sucer..... PFFFF"
type textarea "ooooooh merde cheri tu jouis deja j'ai meme pas commence a te sucer..... PFFFF"
click at [187, 57] on div at bounding box center [194, 53] width 18 height 18
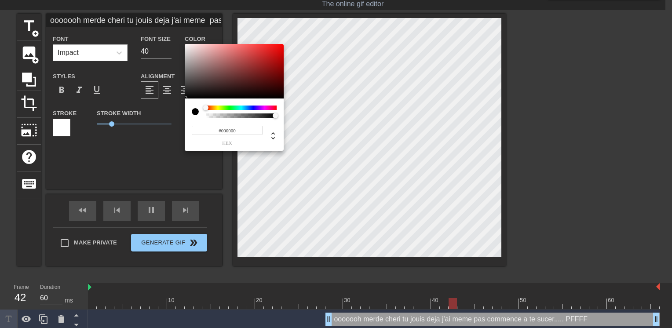
type input "ooooooh merde cheri tu jouis deja j'ai meme pas commence a te sucer..... PFFFF"
type input "#E20B0B"
type input "ooooooh merde cheri tu jouis deja j'ai meme pas commence a te sucer..... PFFFF"
type input "#E40B0B"
click at [279, 50] on div at bounding box center [234, 71] width 99 height 55
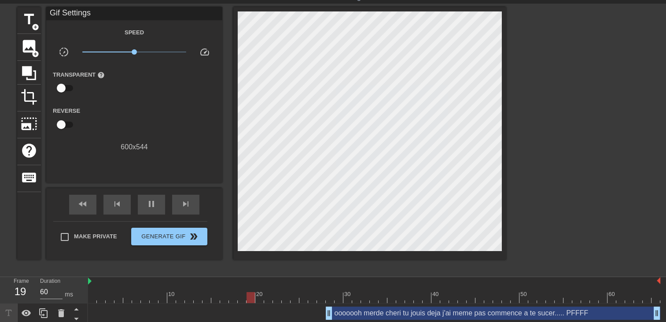
scroll to position [30, 0]
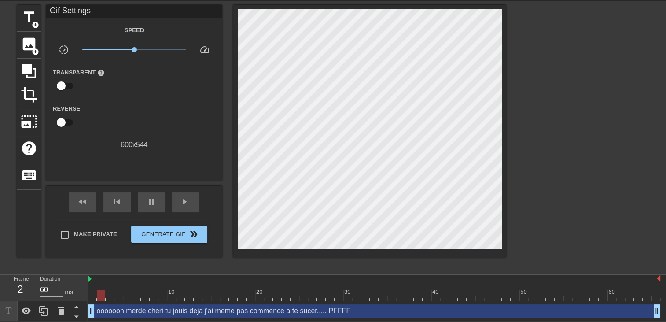
drag, startPoint x: 330, startPoint y: 309, endPoint x: 22, endPoint y: 211, distance: 322.6
click at [0, 230] on html "menu_book Browse the tutorials! Gifntext.com The online gif editor Send Feedbac…" at bounding box center [333, 145] width 666 height 351
click at [29, 17] on span "title" at bounding box center [29, 17] width 17 height 17
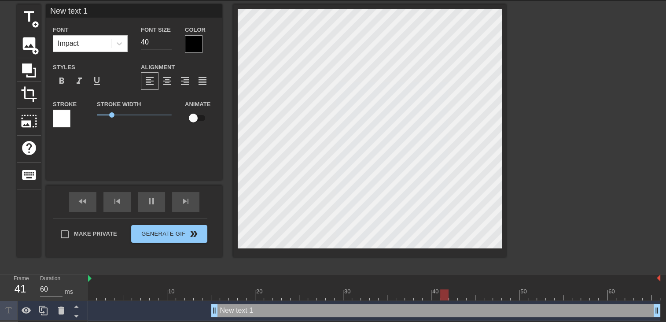
scroll to position [1, 2]
type input "New text"
type textarea "New text"
type input "New text"
type textarea "New text"
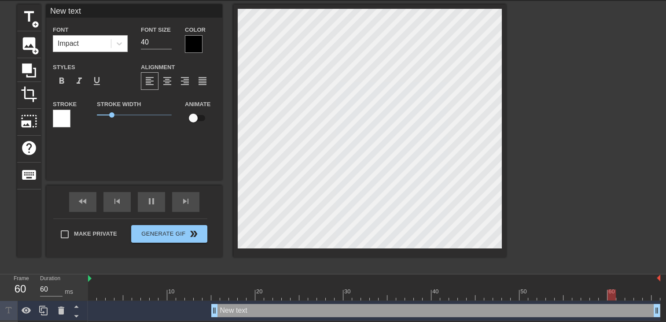
type input "New tex"
type textarea "New tex"
type input "New te"
type textarea "New te"
type input "New t"
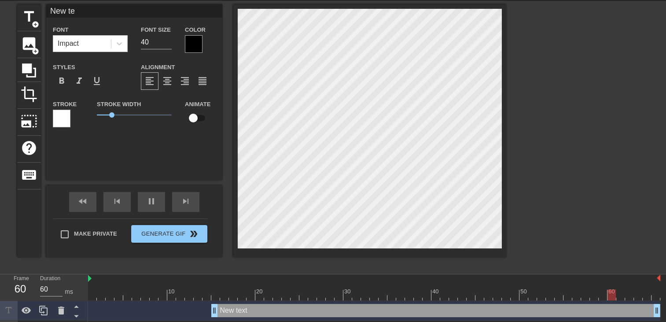
type textarea "New t"
type input "New"
type textarea "New"
type input "New"
type textarea "New"
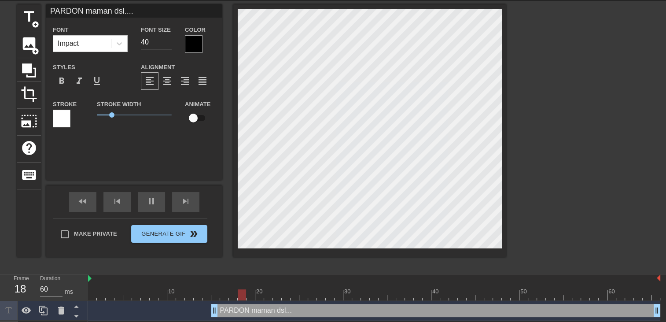
scroll to position [0, 4]
click at [195, 51] on div at bounding box center [194, 44] width 18 height 18
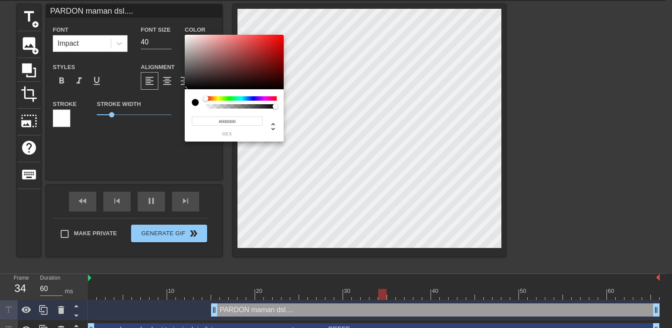
click at [253, 98] on div at bounding box center [241, 98] width 71 height 4
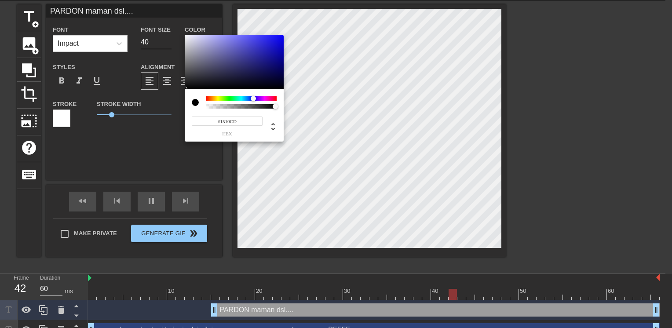
click at [276, 45] on div at bounding box center [234, 62] width 99 height 55
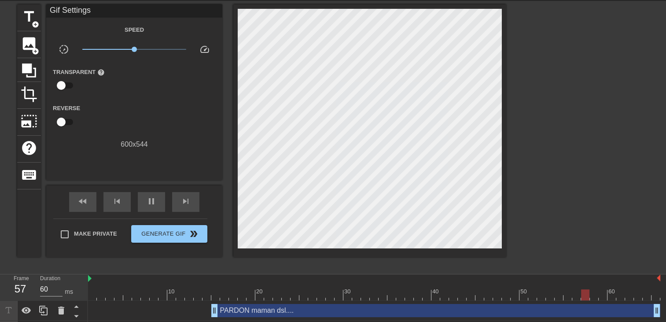
scroll to position [50, 0]
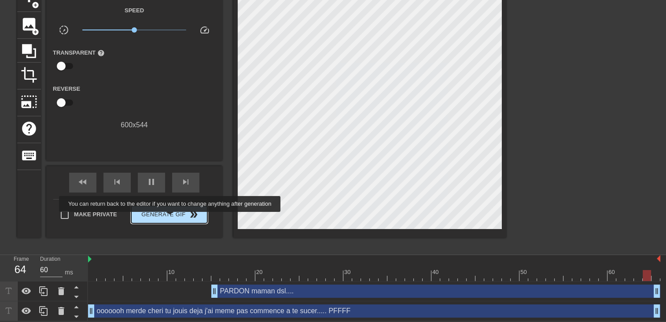
click at [171, 218] on span "Generate Gif double_arrow" at bounding box center [169, 214] width 69 height 11
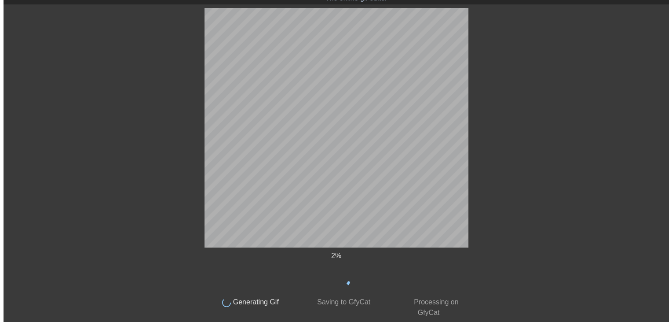
scroll to position [0, 0]
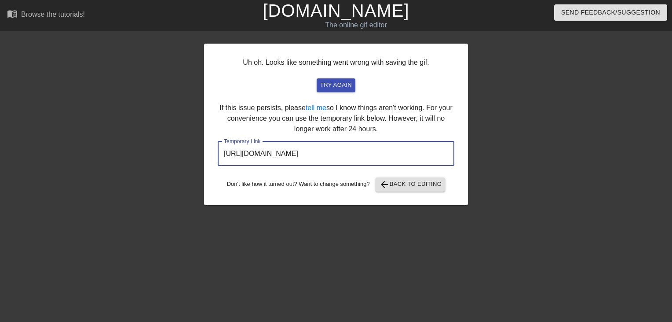
drag, startPoint x: 424, startPoint y: 149, endPoint x: 3, endPoint y: 164, distance: 421.7
click at [3, 164] on div "Uh oh. Looks like something went wrong with saving the gif. try again If this i…" at bounding box center [336, 167] width 672 height 264
click at [377, 12] on link "[DOMAIN_NAME]" at bounding box center [336, 10] width 146 height 19
